Goal: Task Accomplishment & Management: Complete application form

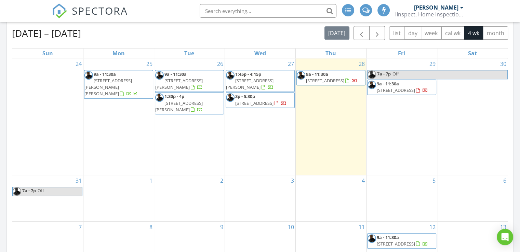
scroll to position [304, 0]
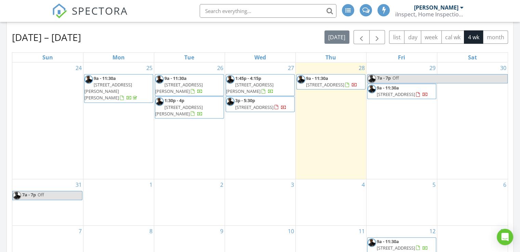
click at [262, 104] on span "14408 Wimbledon Loop, Little Rock 72210" at bounding box center [254, 107] width 38 height 6
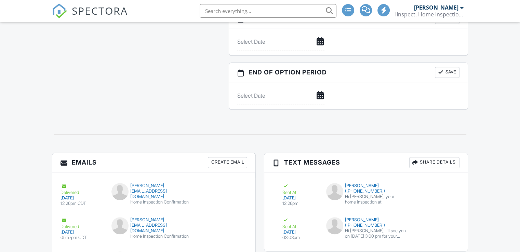
scroll to position [782, 0]
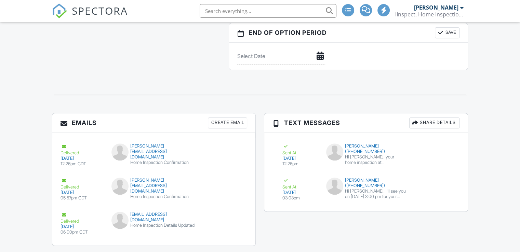
drag, startPoint x: 522, startPoint y: 55, endPoint x: 512, endPoint y: 234, distance: 179.5
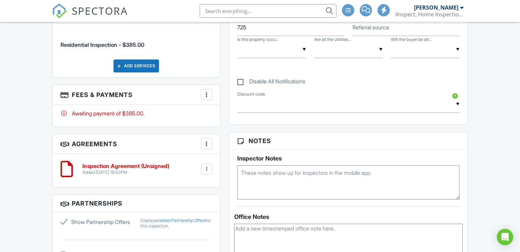
scroll to position [2, 0]
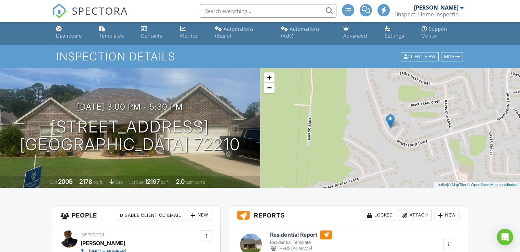
click at [70, 34] on div "Dashboard" at bounding box center [69, 36] width 26 height 6
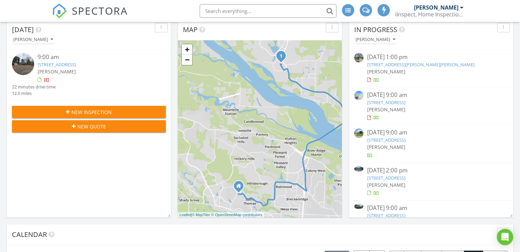
scroll to position [82, 0]
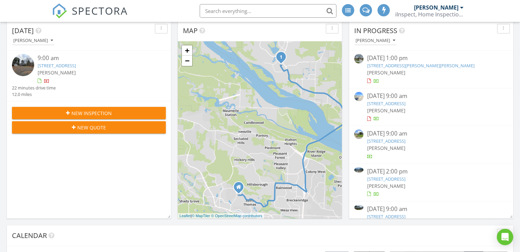
click at [74, 111] on span "New Inspection" at bounding box center [91, 113] width 40 height 7
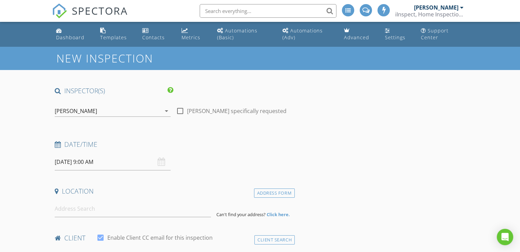
click at [95, 159] on input "08/29/2025 9:00 AM" at bounding box center [113, 162] width 116 height 17
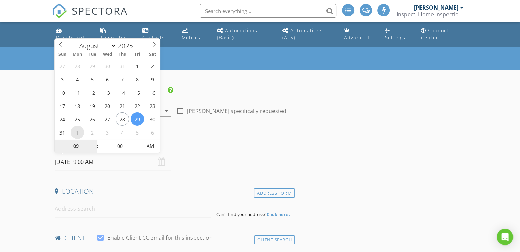
select select "8"
type input "09/01/2025 9:00 AM"
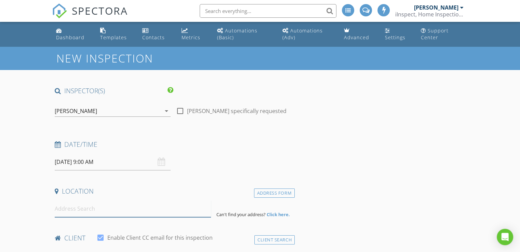
click at [86, 212] on input at bounding box center [133, 209] width 156 height 17
click at [160, 208] on input "3119 Tedburn Cir, Little Rock, AR, USA" at bounding box center [133, 209] width 156 height 17
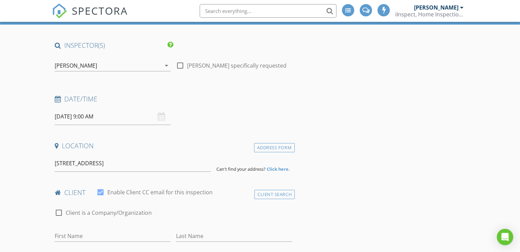
scroll to position [91, 0]
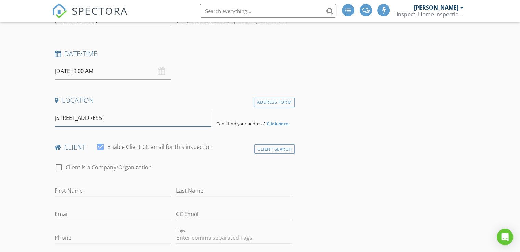
click at [174, 118] on input "3119 Tedburn Cir, Little Rock, AR, United States" at bounding box center [133, 118] width 156 height 17
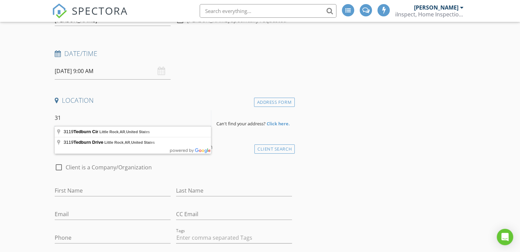
type input "3"
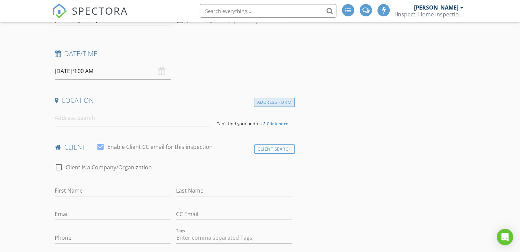
click at [265, 103] on div "Address Form" at bounding box center [274, 102] width 41 height 9
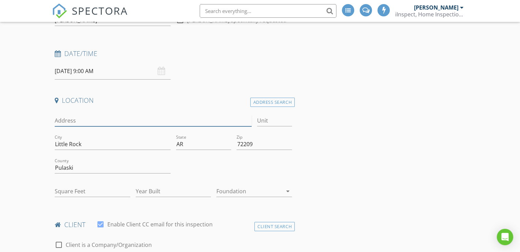
click at [74, 124] on input "Address" at bounding box center [153, 120] width 197 height 11
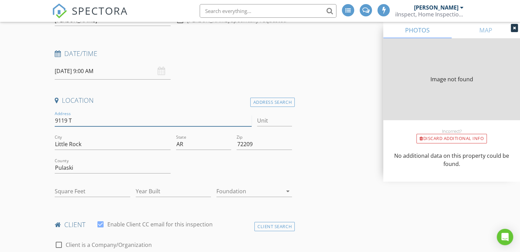
type input "9119 Te"
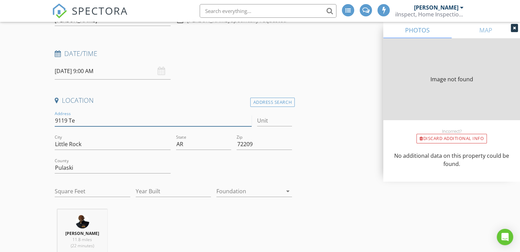
type input "0"
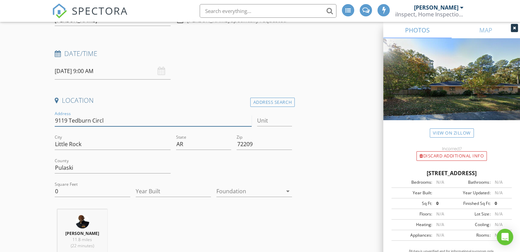
type input "[STREET_ADDRESS]"
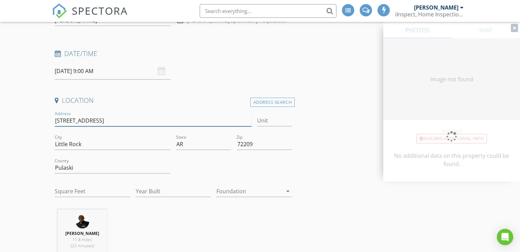
type input "1672"
type input "1967"
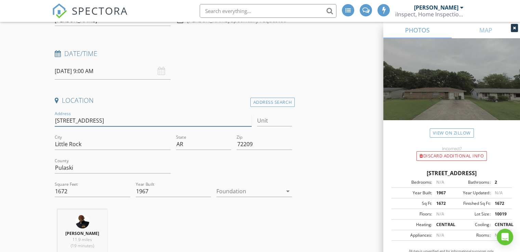
type input "9119 Tedburn Circle"
click at [264, 192] on div at bounding box center [249, 191] width 66 height 11
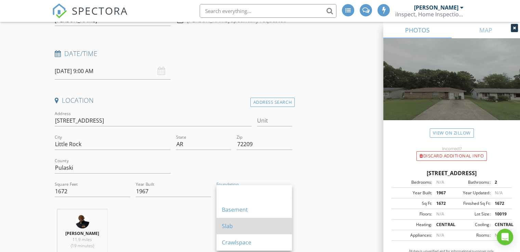
click at [230, 222] on div "Slab" at bounding box center [254, 226] width 65 height 8
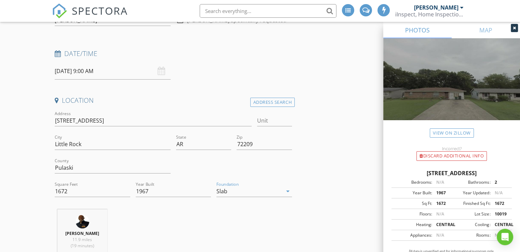
click at [289, 191] on icon "arrow_drop_down" at bounding box center [288, 191] width 8 height 8
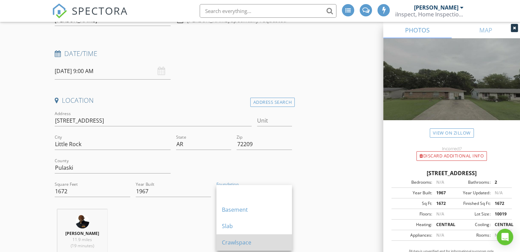
click at [234, 244] on div "Crawlspace" at bounding box center [254, 243] width 65 height 8
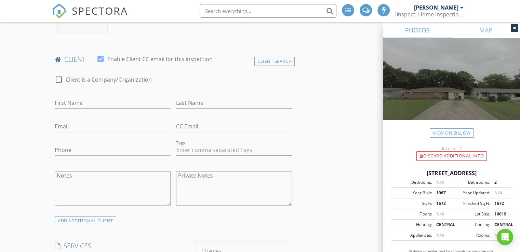
scroll to position [351, 0]
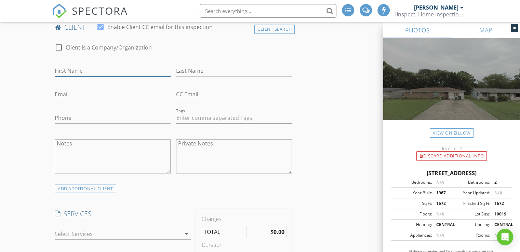
click at [98, 69] on input "First Name" at bounding box center [113, 70] width 116 height 11
type input "Shanetta"
click at [100, 78] on div "First Name Shanetta" at bounding box center [113, 74] width 116 height 18
click at [178, 70] on input "Last Name" at bounding box center [234, 70] width 116 height 11
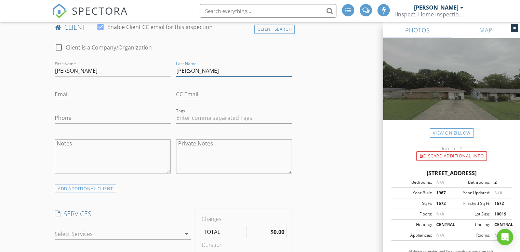
type input "Gibson"
type input "sgibson689@gmail.com"
click at [132, 116] on input "Phone" at bounding box center [113, 118] width 116 height 11
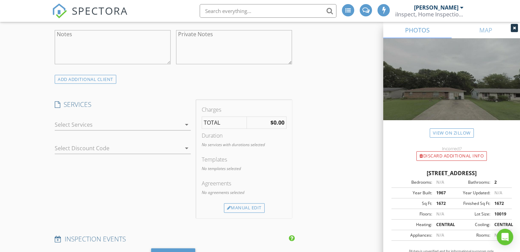
scroll to position [469, 0]
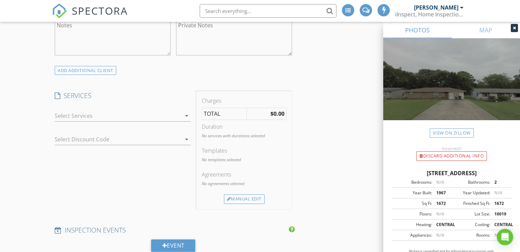
type input "501-658-9393"
click at [187, 115] on icon "arrow_drop_down" at bounding box center [187, 116] width 8 height 8
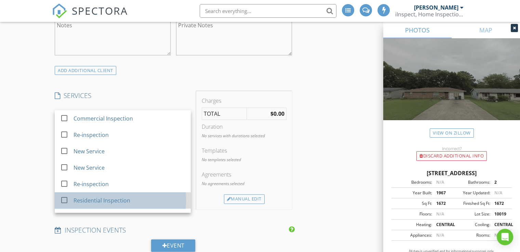
click at [116, 199] on div "Residential Inspection" at bounding box center [102, 201] width 57 height 8
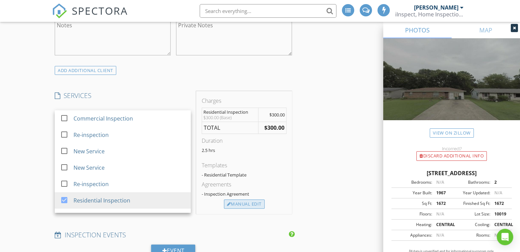
click at [249, 204] on div "Manual Edit" at bounding box center [244, 205] width 41 height 10
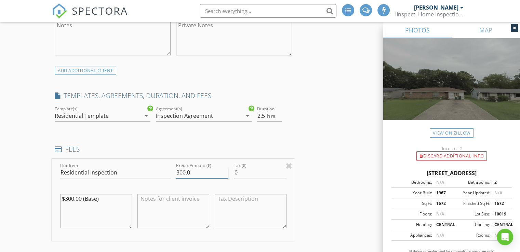
click at [185, 172] on input "300.0" at bounding box center [202, 172] width 52 height 11
type input "415.0"
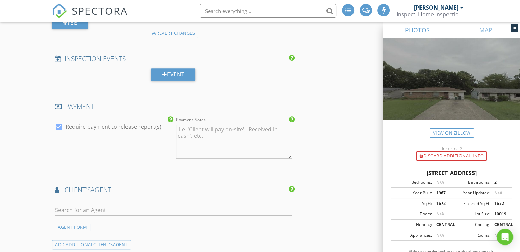
scroll to position [748, 0]
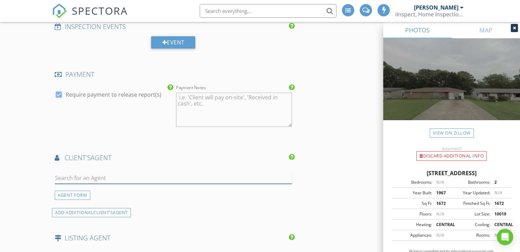
click at [91, 175] on input "text" at bounding box center [173, 178] width 237 height 11
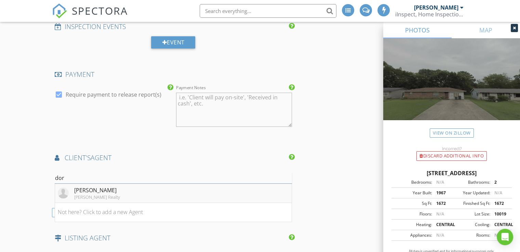
type input "dor"
click at [99, 195] on div "Truman Ball Realty" at bounding box center [97, 197] width 46 height 5
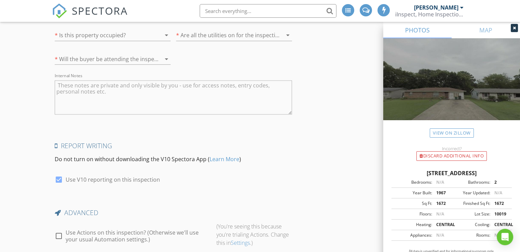
scroll to position [1311, 0]
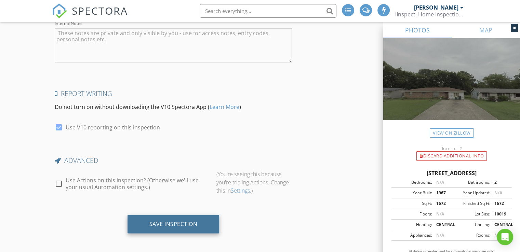
click at [170, 221] on div "Save Inspection" at bounding box center [173, 224] width 48 height 7
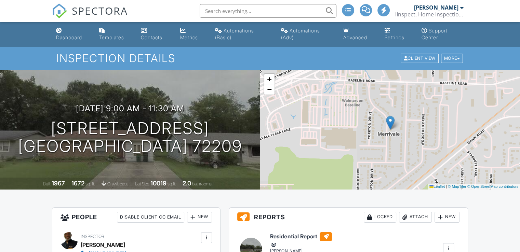
click at [65, 37] on div "Dashboard" at bounding box center [69, 38] width 26 height 6
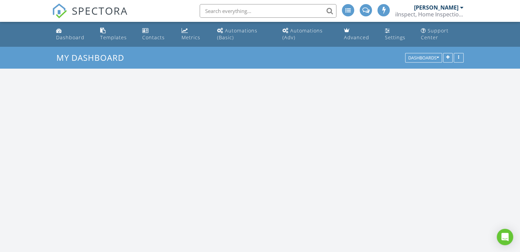
scroll to position [633, 531]
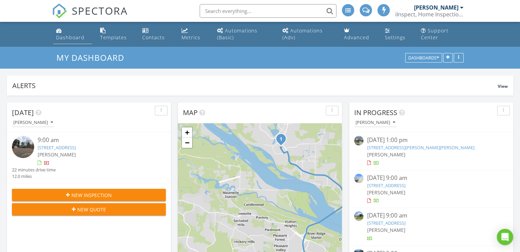
click at [71, 38] on div "Dashboard" at bounding box center [70, 37] width 28 height 6
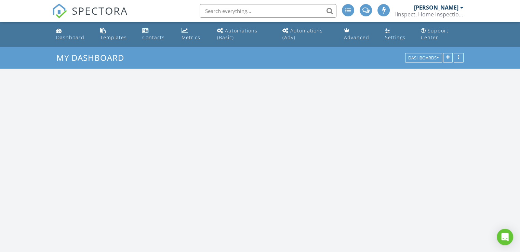
scroll to position [633, 531]
